Goal: Task Accomplishment & Management: Use online tool/utility

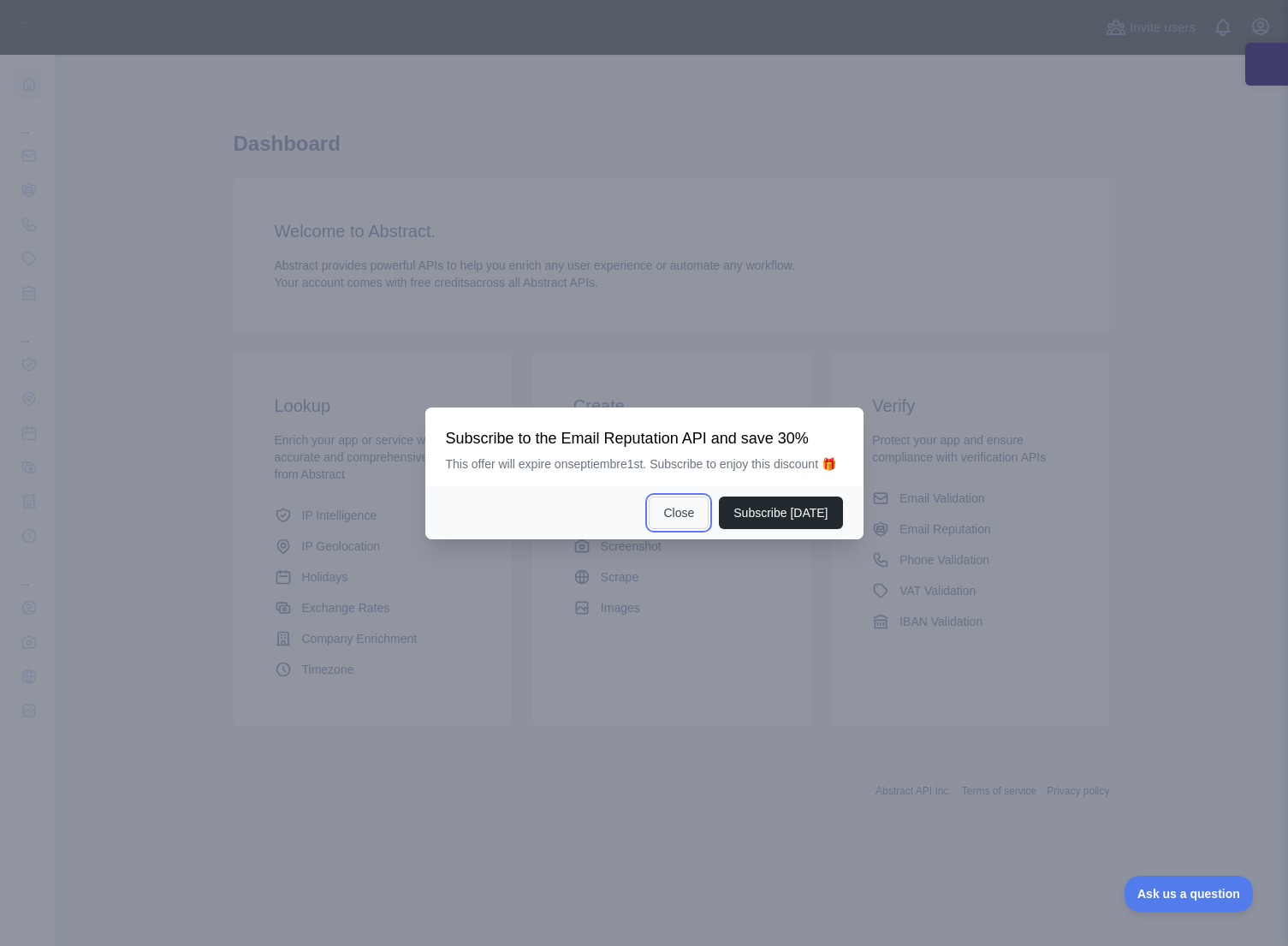
click at [692, 528] on button "Close" at bounding box center [678, 512] width 60 height 32
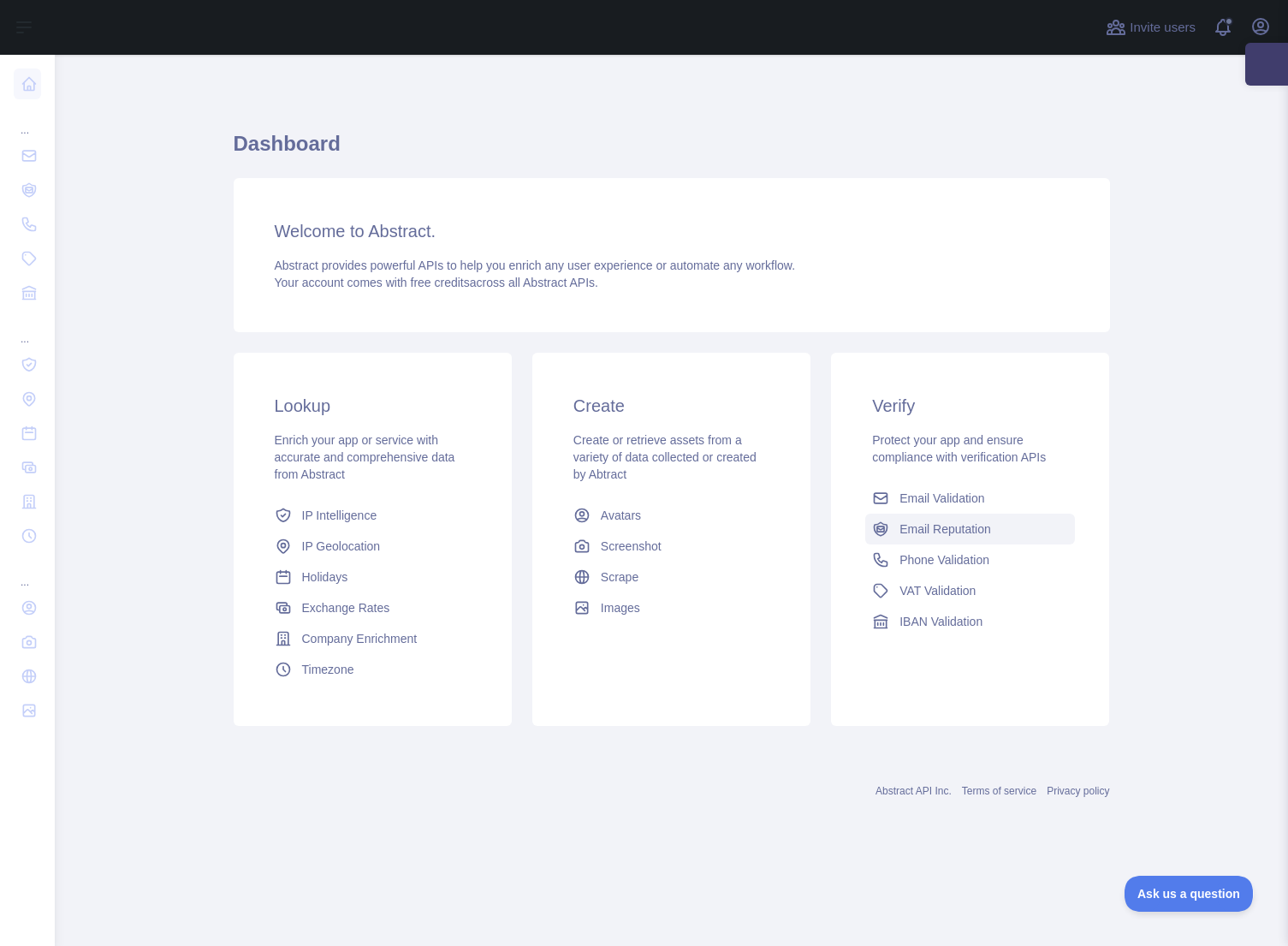
click at [989, 537] on link "Email Reputation" at bounding box center [970, 528] width 210 height 31
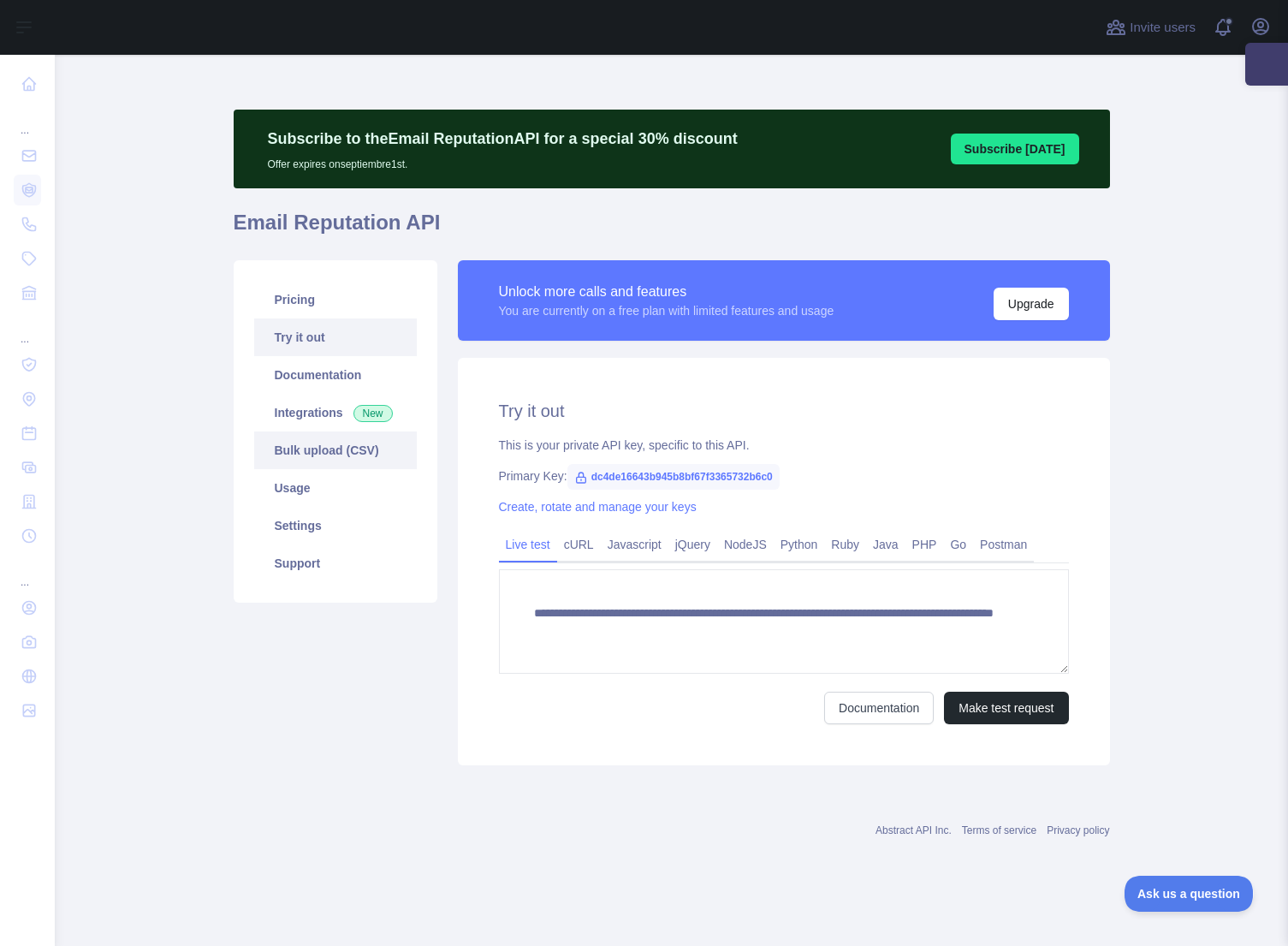
click at [340, 451] on link "Bulk upload (CSV)" at bounding box center [335, 450] width 162 height 38
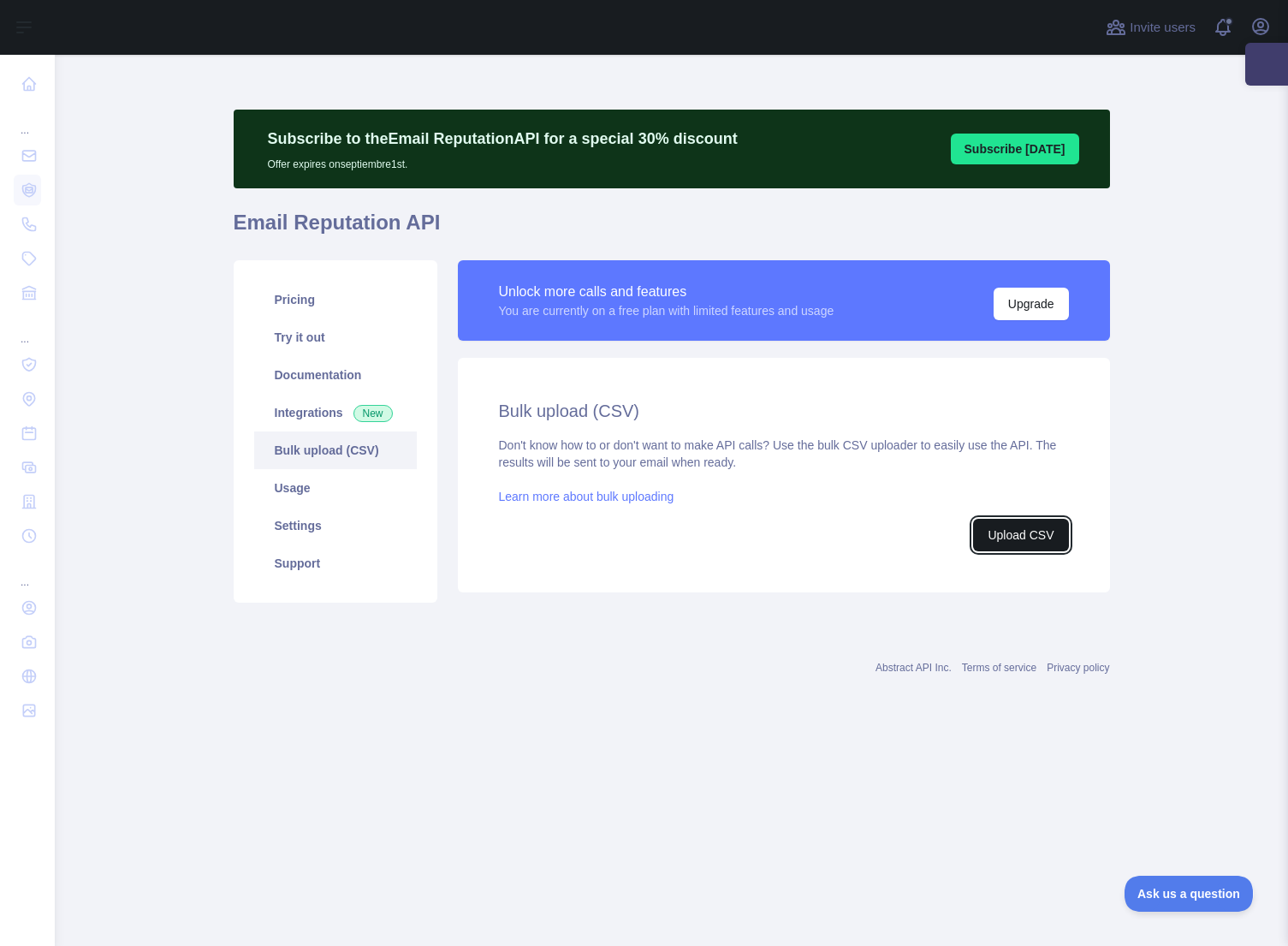
click at [995, 531] on button "Upload CSV" at bounding box center [1020, 535] width 95 height 32
click at [348, 414] on link "Integrations New" at bounding box center [335, 412] width 162 height 38
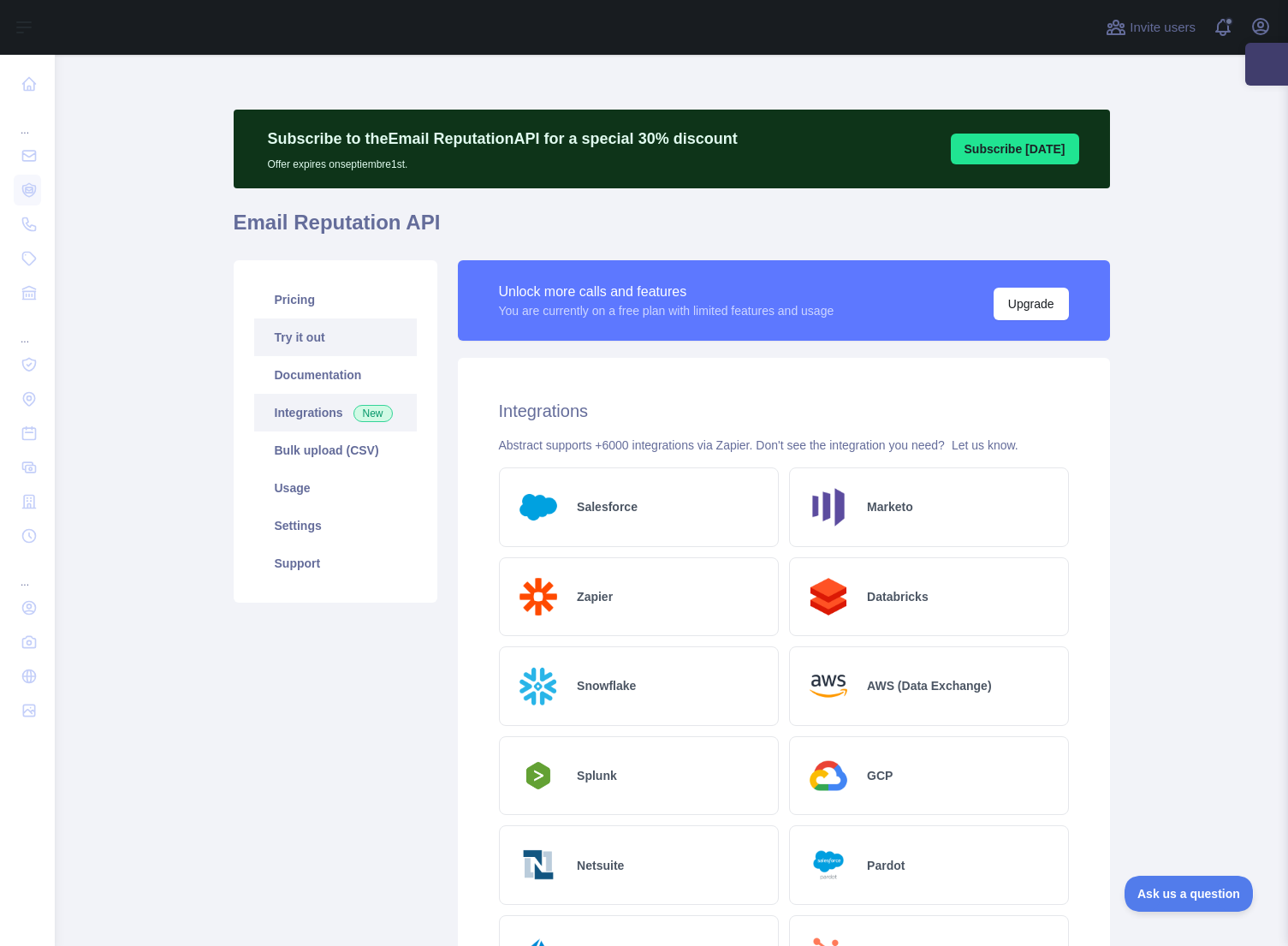
click at [316, 348] on link "Try it out" at bounding box center [335, 337] width 162 height 38
